Goal: Transaction & Acquisition: Subscribe to service/newsletter

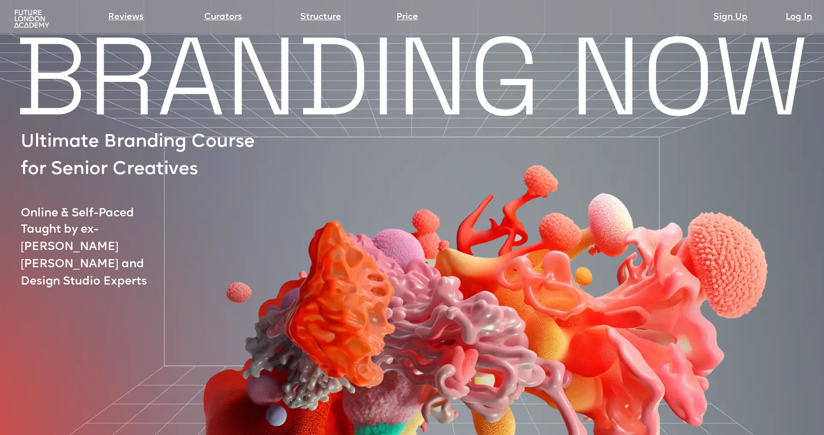
click at [28, 23] on img at bounding box center [31, 19] width 39 height 20
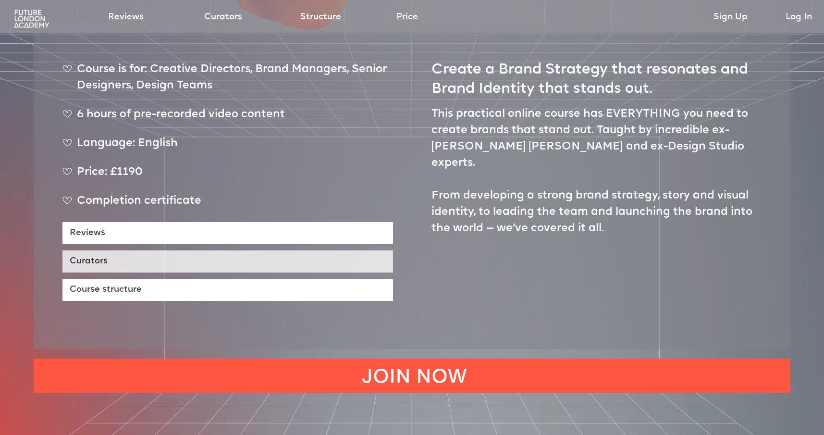
scroll to position [533, 0]
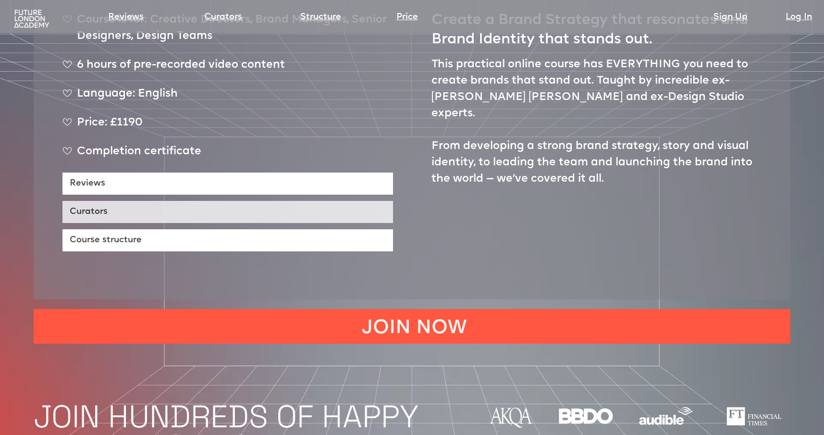
click at [126, 201] on link "Curators" at bounding box center [227, 212] width 331 height 22
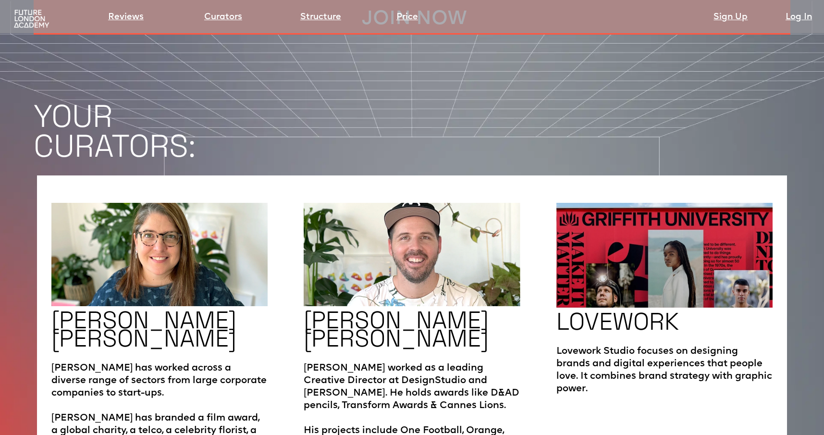
scroll to position [1547, 0]
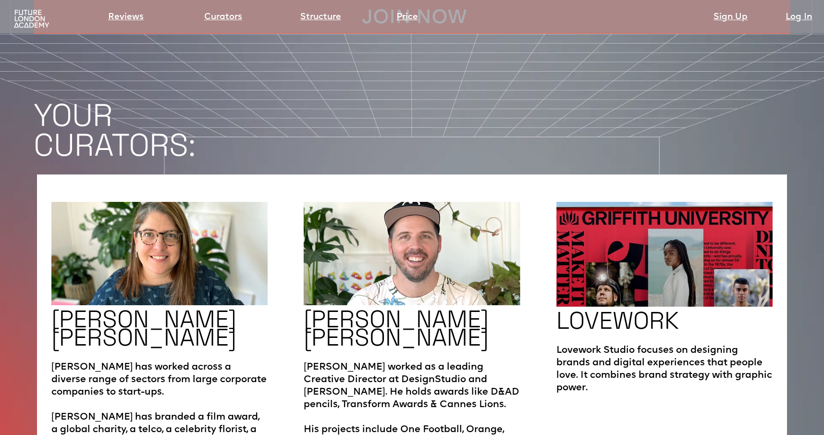
click at [614, 311] on h2 "LOVEWORK" at bounding box center [618, 320] width 123 height 18
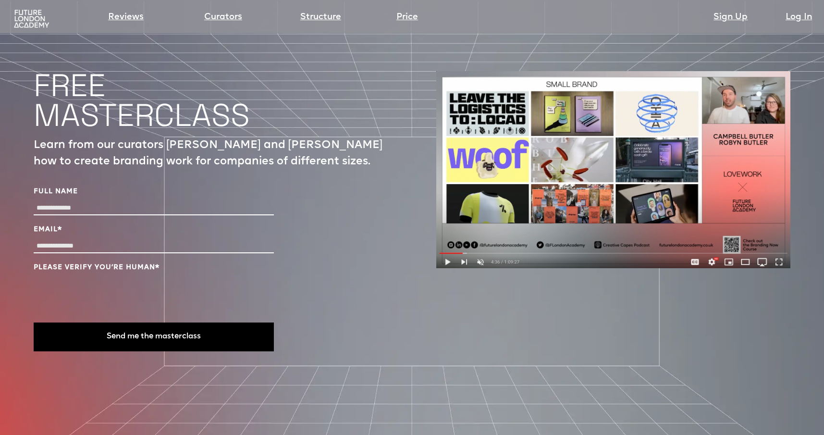
scroll to position [3136, 0]
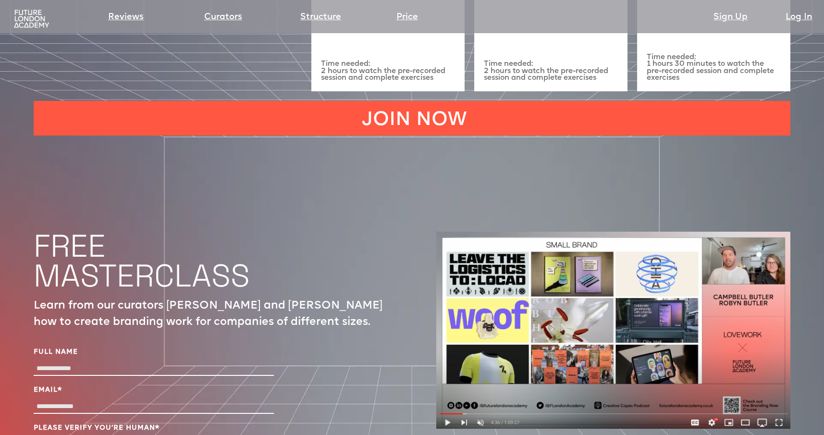
click at [449, 387] on img at bounding box center [613, 330] width 354 height 197
click at [447, 388] on img at bounding box center [613, 330] width 354 height 197
click at [446, 388] on img at bounding box center [613, 330] width 354 height 197
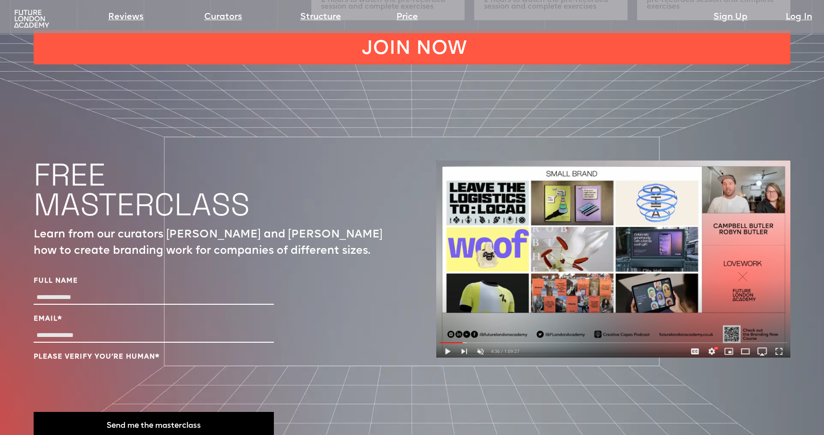
scroll to position [3256, 0]
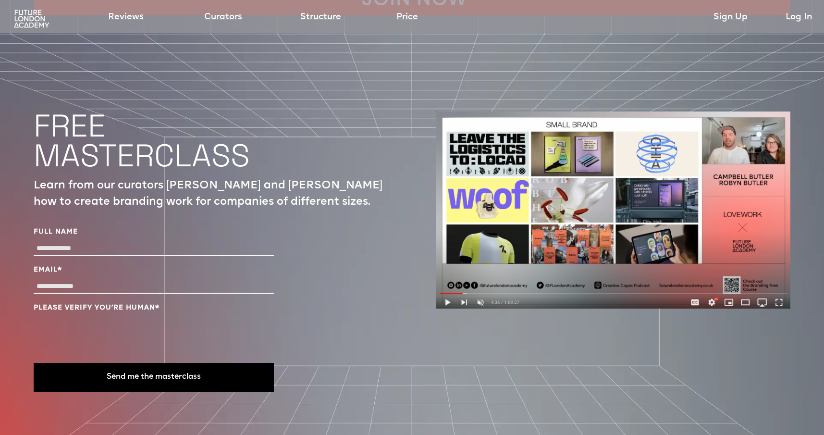
click at [69, 242] on input "Full Name" at bounding box center [154, 249] width 240 height 14
type input "*****"
type input "**********"
click at [194, 363] on button "Send me the masterclass" at bounding box center [154, 377] width 240 height 29
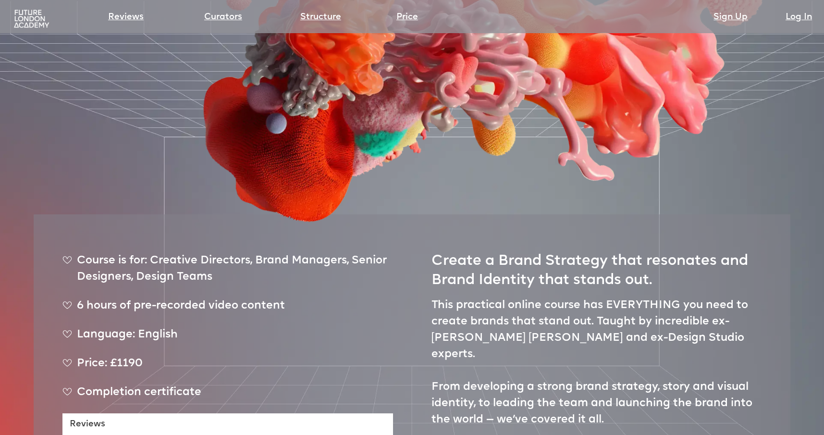
scroll to position [0, 0]
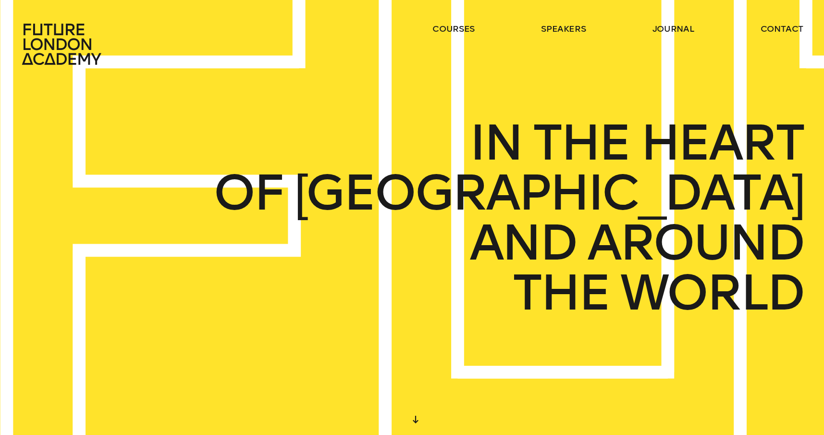
click at [70, 40] on icon at bounding box center [61, 44] width 79 height 41
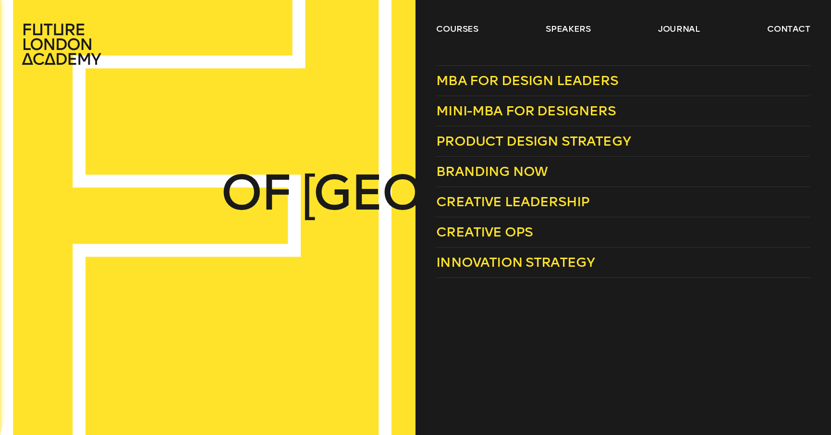
click at [467, 21] on header "courses speakers journal contact" at bounding box center [415, 32] width 831 height 65
click at [465, 30] on link "courses" at bounding box center [457, 29] width 42 height 12
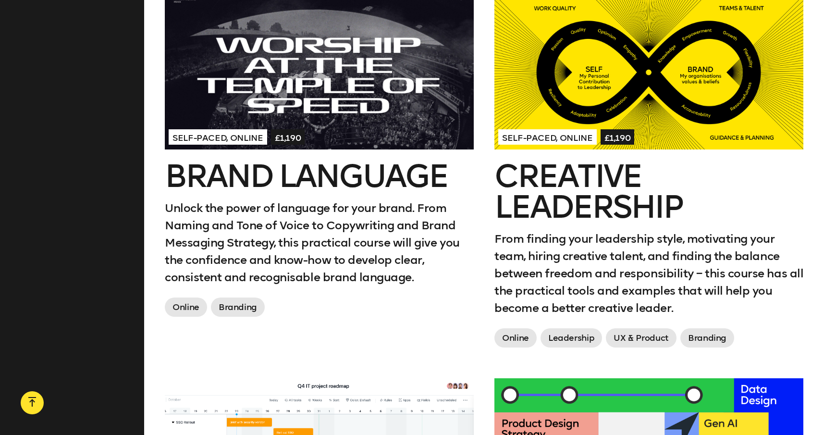
scroll to position [1362, 0]
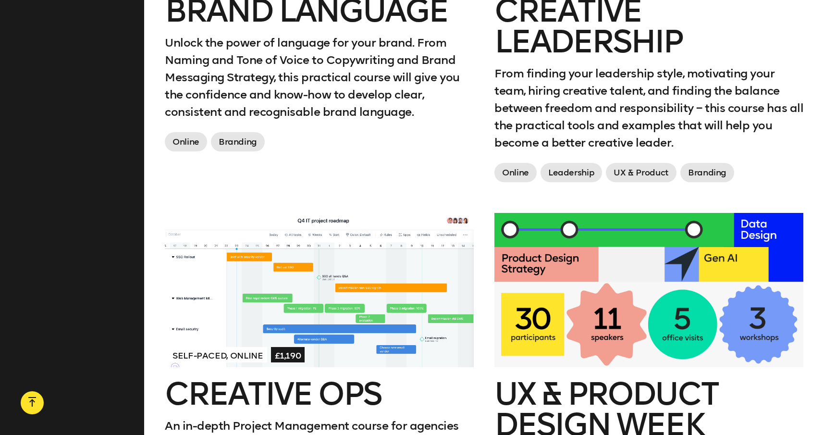
click at [598, 224] on div at bounding box center [649, 290] width 309 height 155
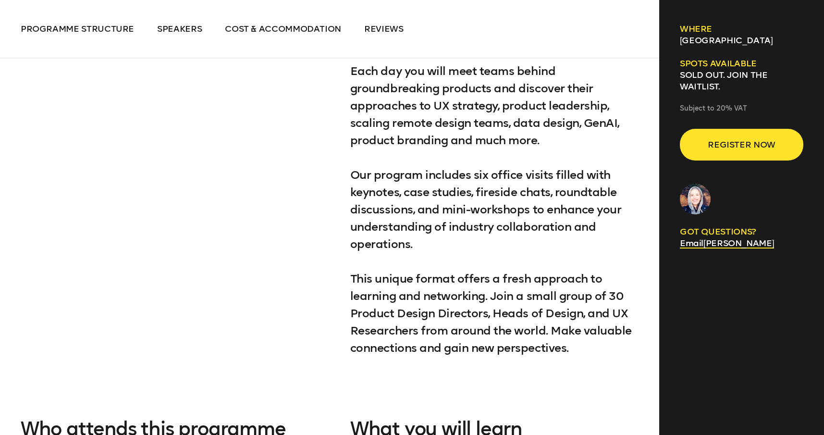
scroll to position [775, 0]
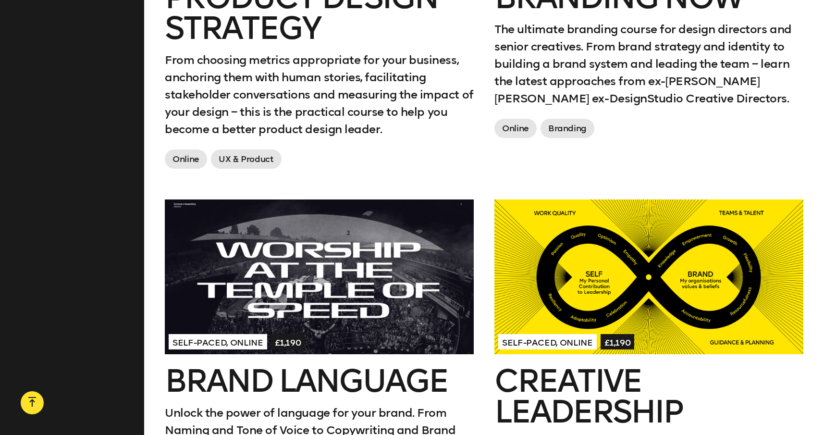
scroll to position [998, 0]
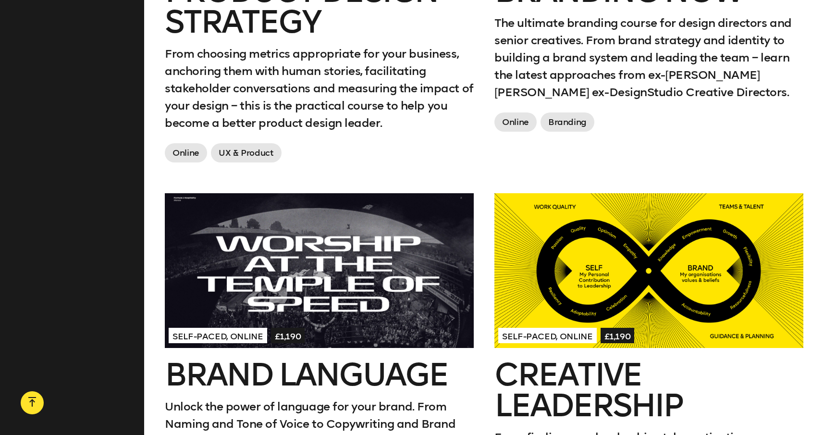
click at [606, 316] on div at bounding box center [649, 270] width 309 height 155
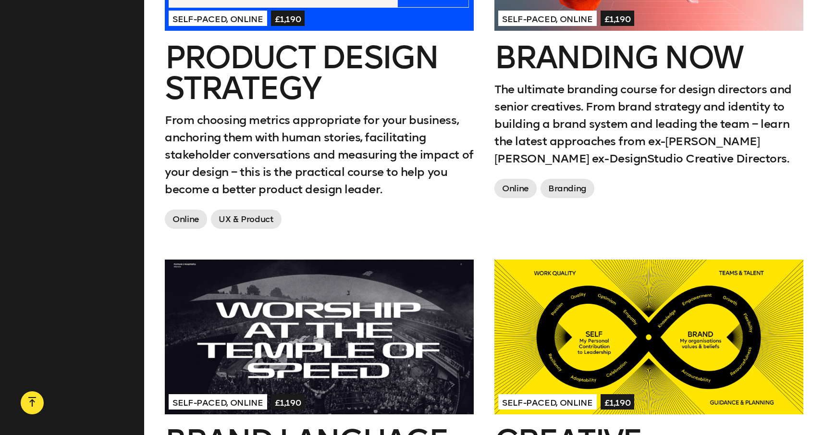
scroll to position [0, 0]
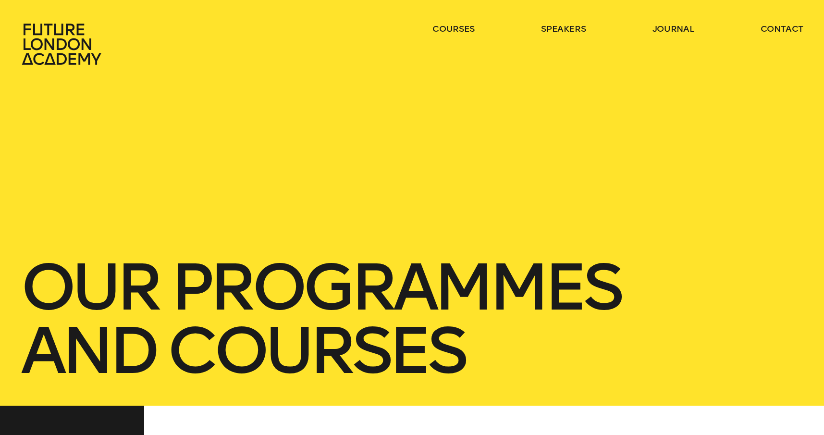
click at [399, 107] on div "our Programmes and courses" at bounding box center [412, 203] width 824 height 406
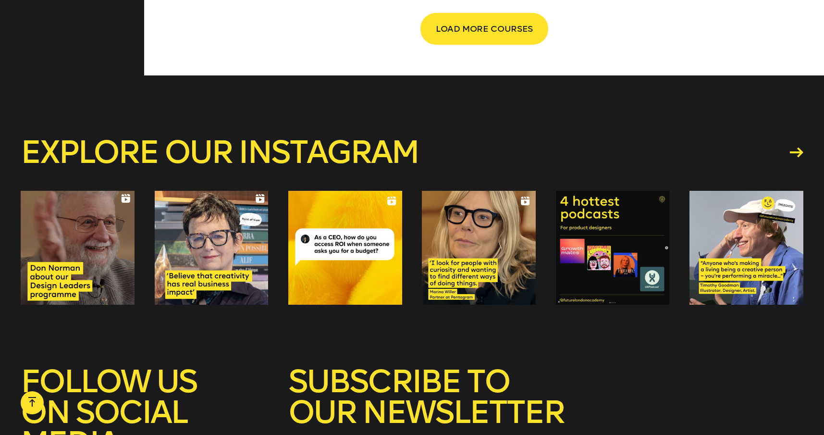
scroll to position [1960, 0]
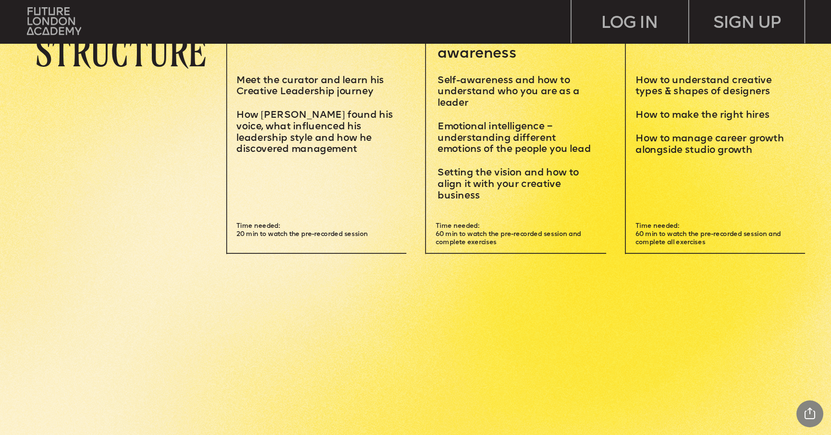
scroll to position [2624, 0]
